Goal: Find specific page/section: Find specific page/section

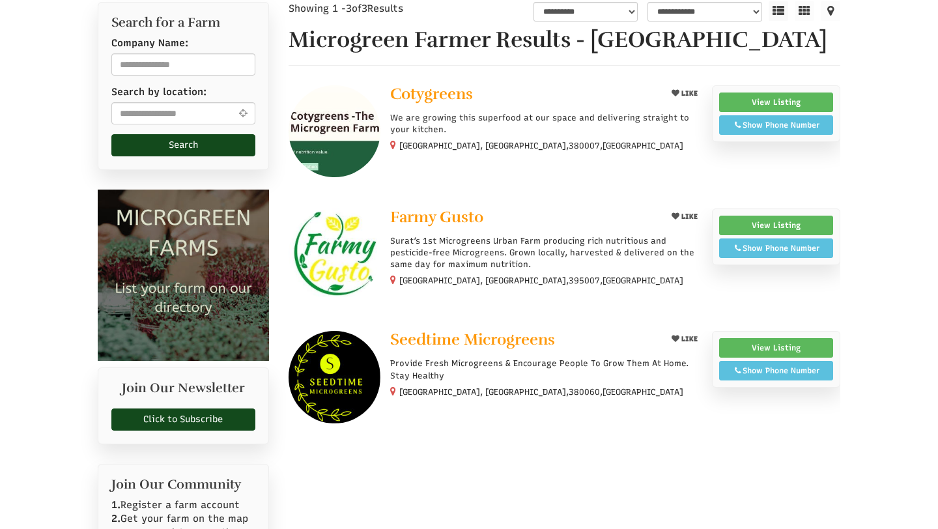
scroll to position [170, 0]
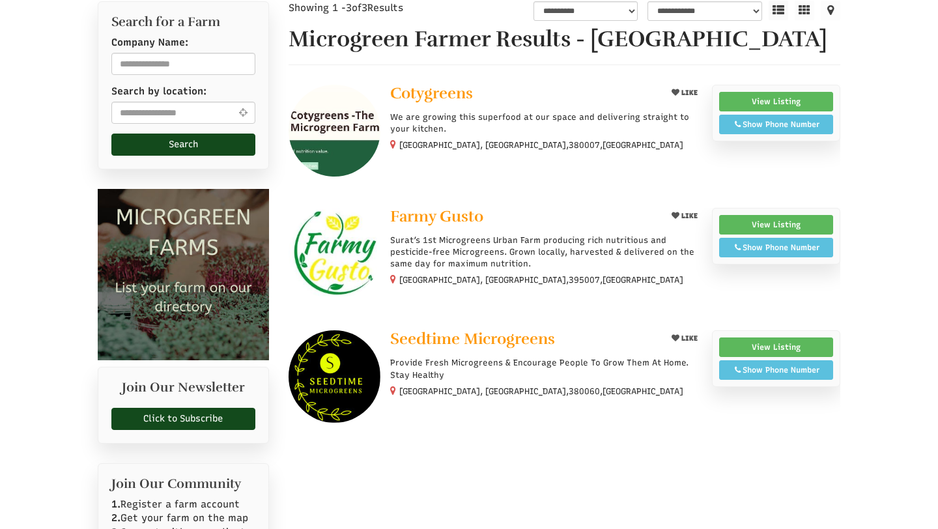
select select "Language Translate Widget"
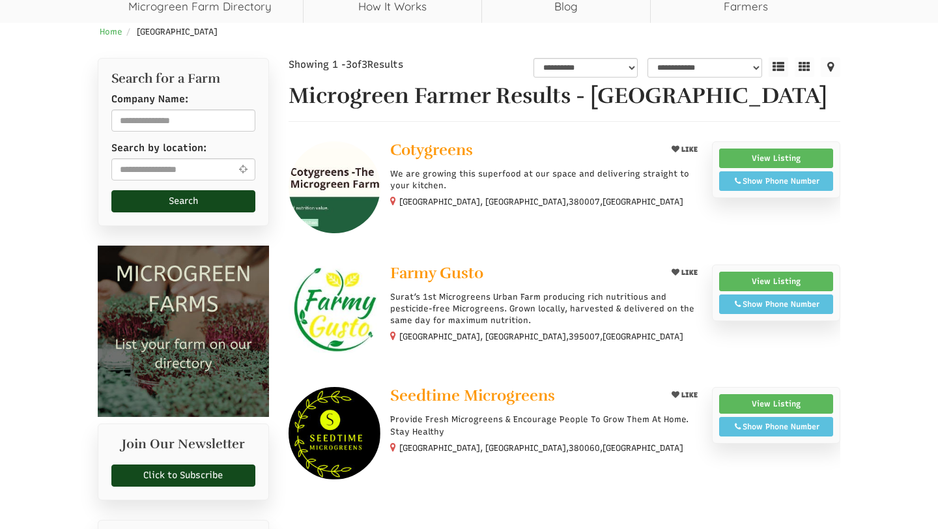
scroll to position [114, 0]
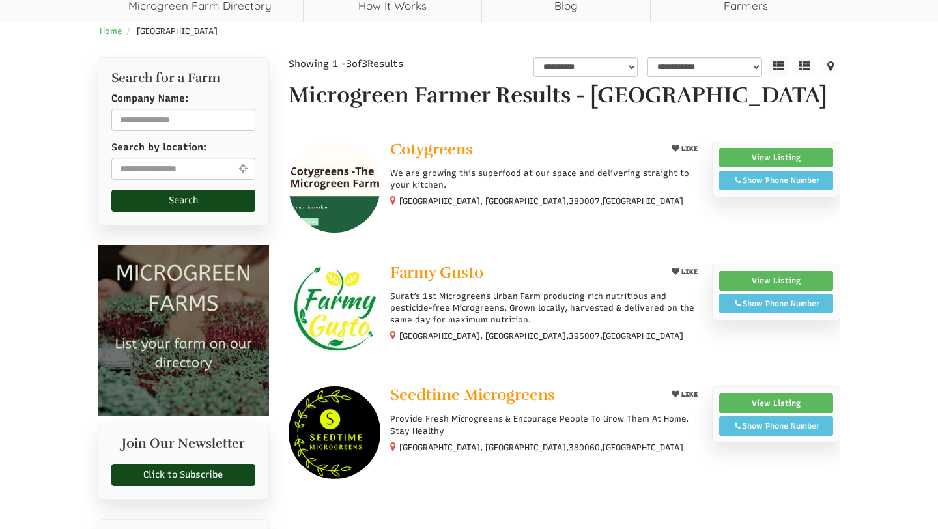
click at [368, 300] on img at bounding box center [335, 310] width 92 height 92
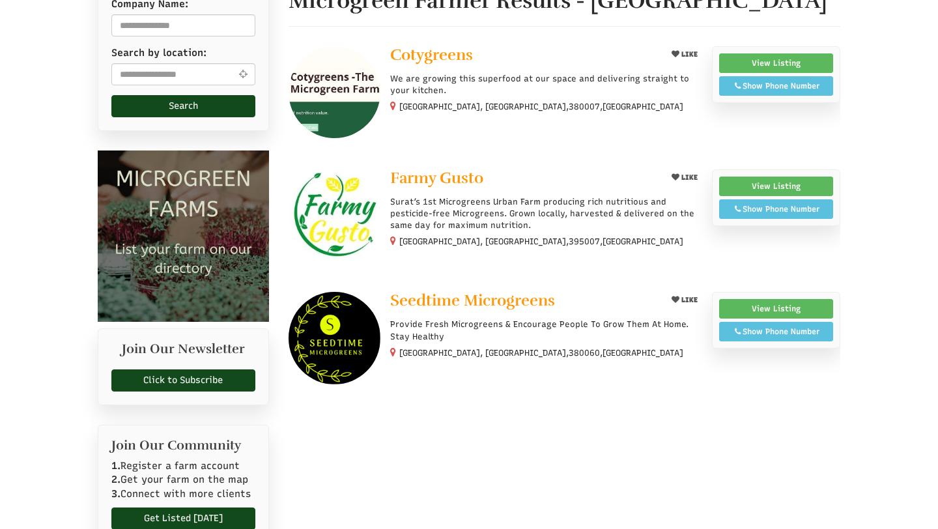
scroll to position [272, 0]
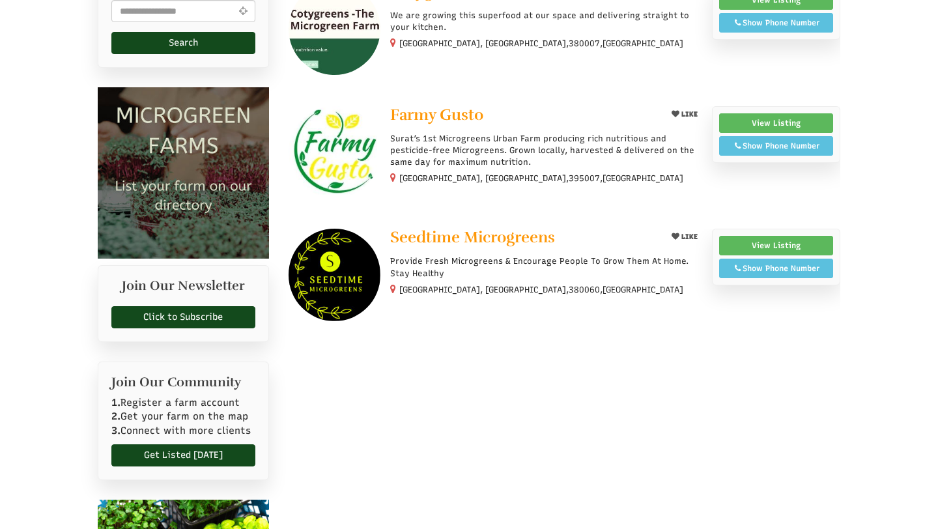
click at [345, 281] on img at bounding box center [335, 275] width 92 height 92
click at [337, 151] on img at bounding box center [335, 152] width 92 height 92
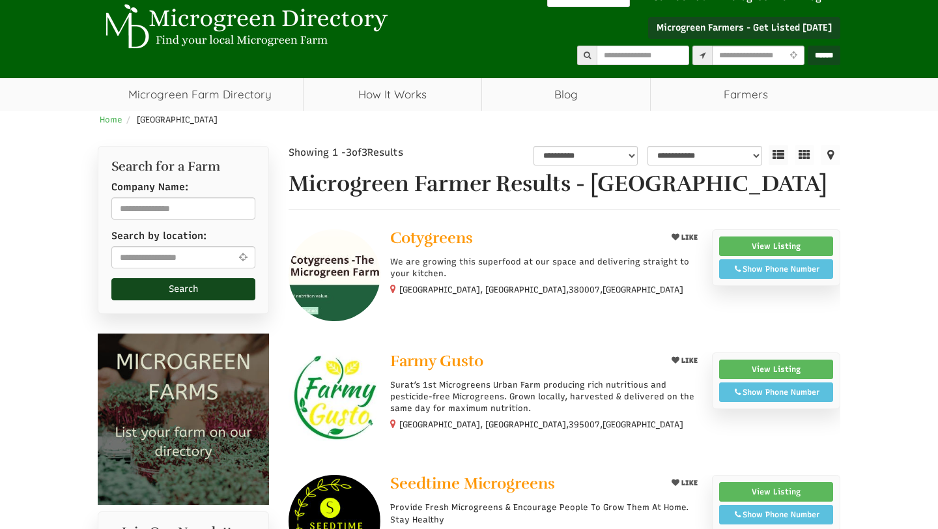
scroll to position [0, 0]
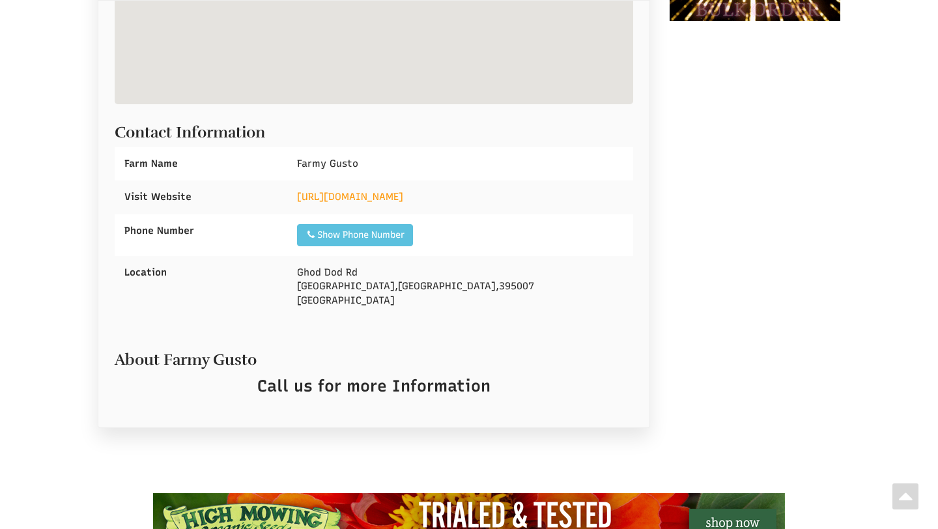
scroll to position [483, 0]
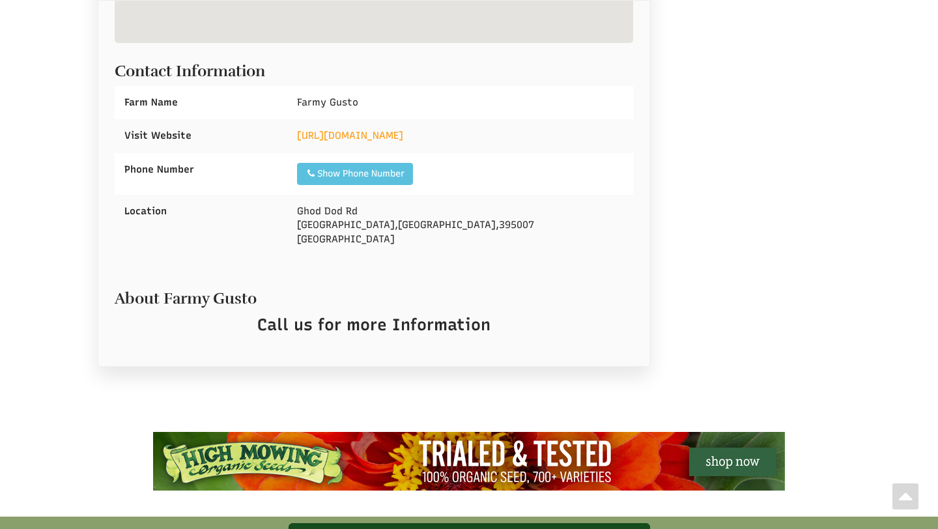
select select "Language Translate Widget"
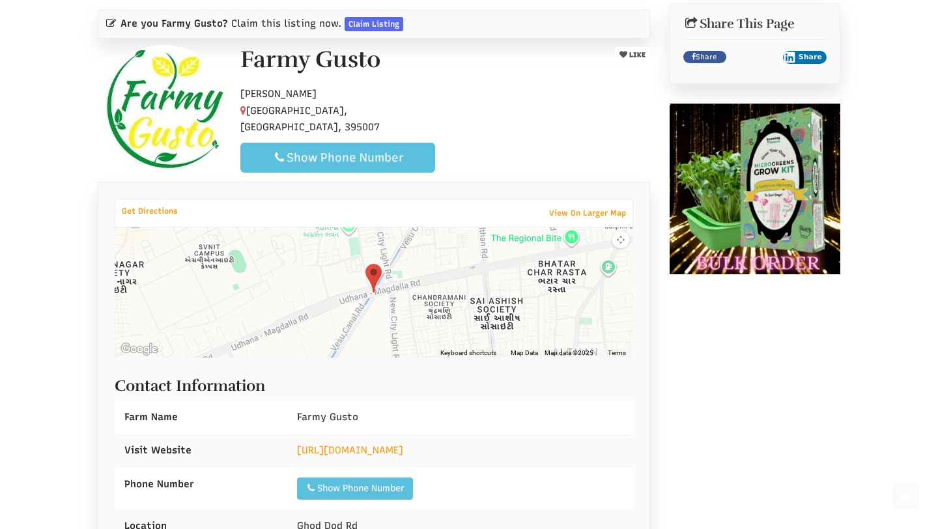
scroll to position [111, 0]
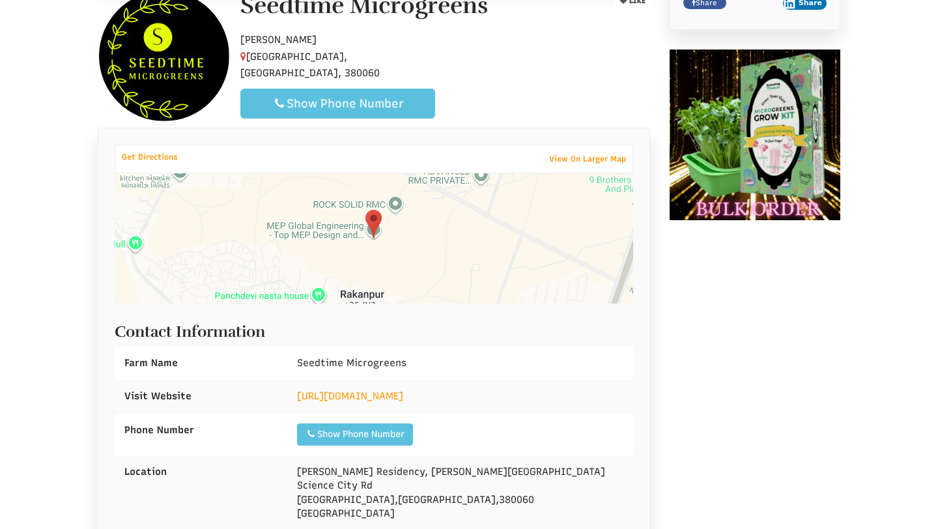
scroll to position [322, 0]
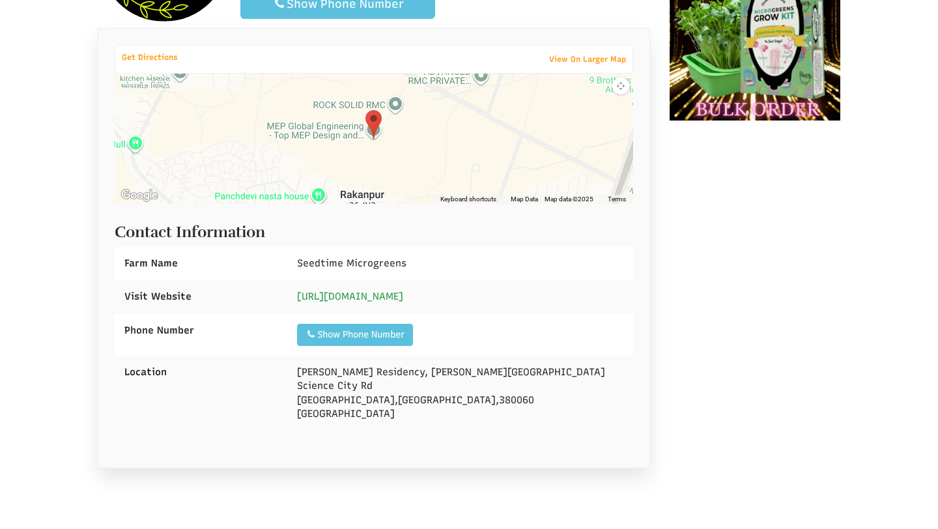
click at [355, 293] on link "[URL][DOMAIN_NAME]" at bounding box center [350, 297] width 106 height 12
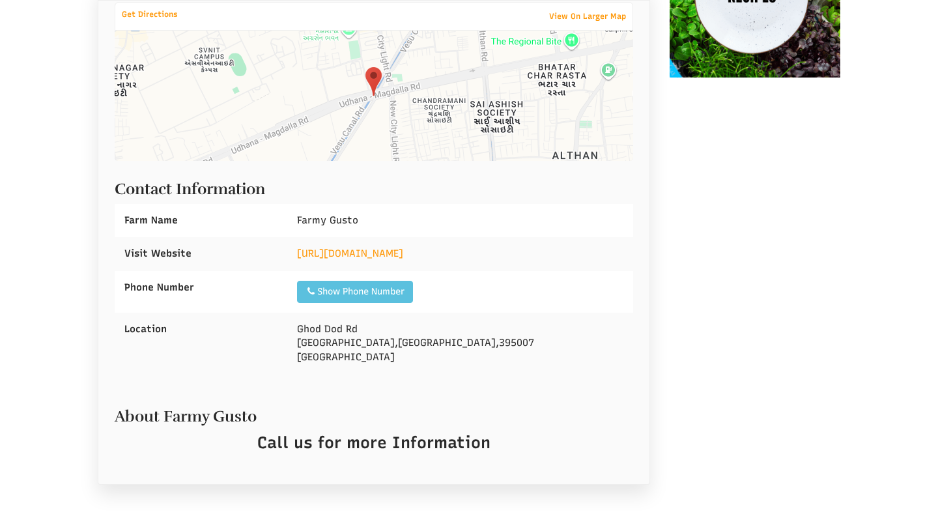
scroll to position [408, 0]
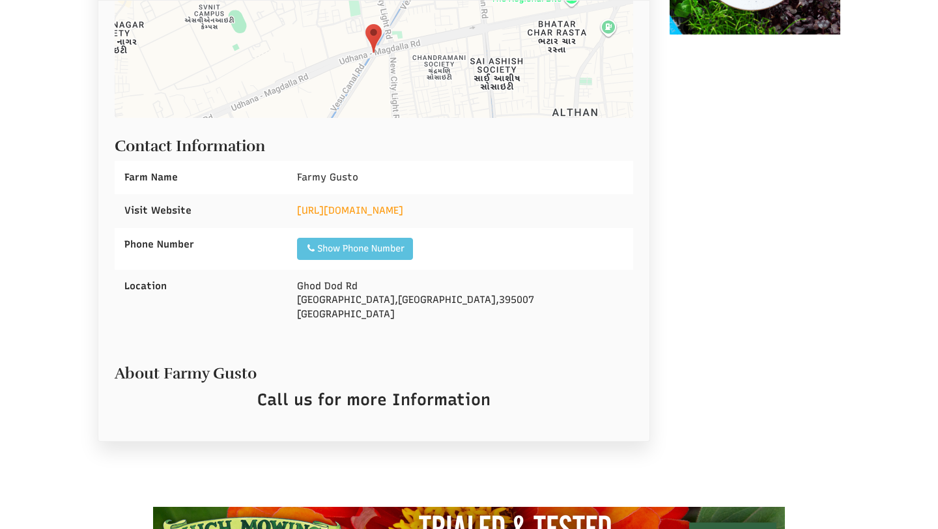
select select "Language Translate Widget"
click at [360, 213] on link "http://farmygusto.com/" at bounding box center [350, 211] width 106 height 12
